Goal: Navigation & Orientation: Find specific page/section

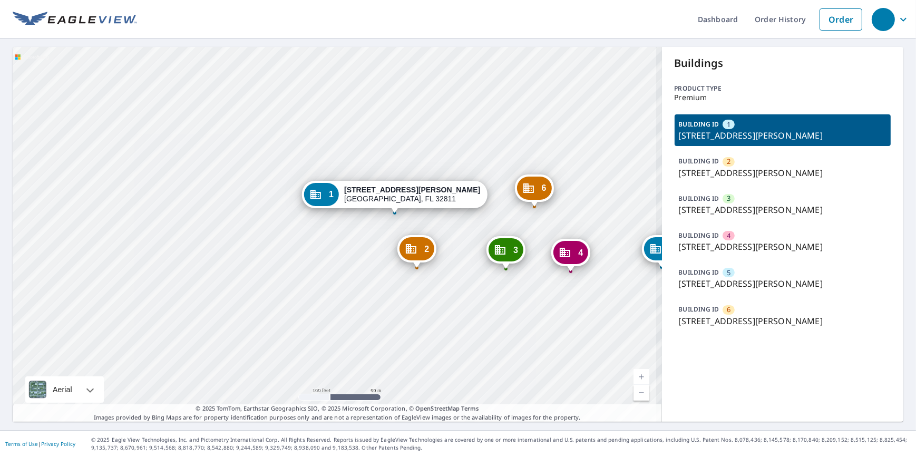
drag, startPoint x: 400, startPoint y: 269, endPoint x: 346, endPoint y: 268, distance: 53.8
click at [379, 276] on div "2 [STREET_ADDRESS][PERSON_NAME] 3 [STREET_ADDRESS][PERSON_NAME] 4 [STREET_ADDRE…" at bounding box center [338, 234] width 650 height 375
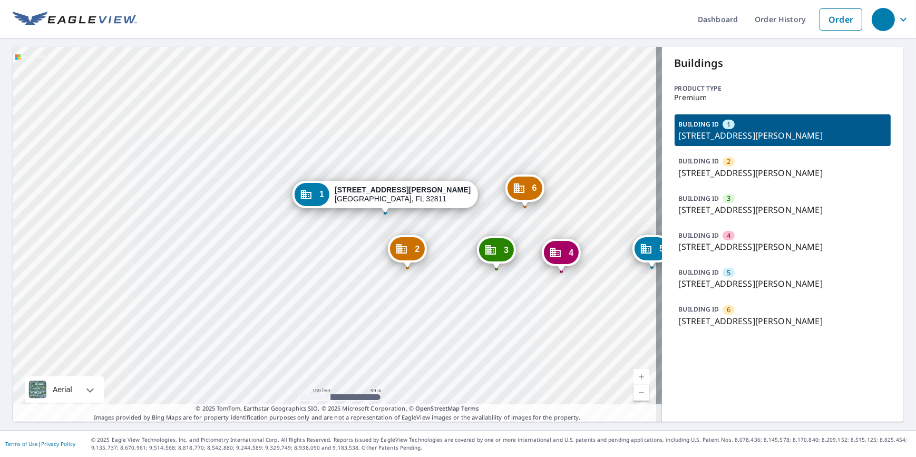
click at [90, 22] on img at bounding box center [75, 20] width 124 height 16
click at [140, 11] on ul "Dashboard Order History Order" at bounding box center [502, 19] width 731 height 38
